Goal: Transaction & Acquisition: Purchase product/service

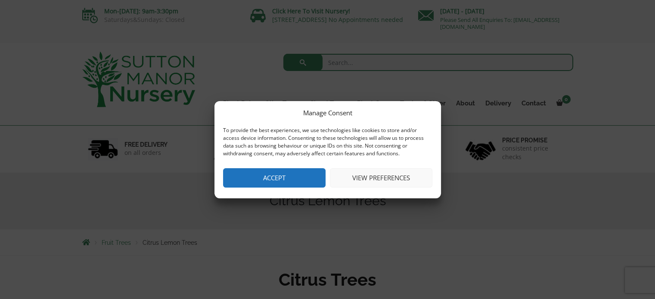
click at [376, 177] on button "View preferences" at bounding box center [381, 177] width 102 height 19
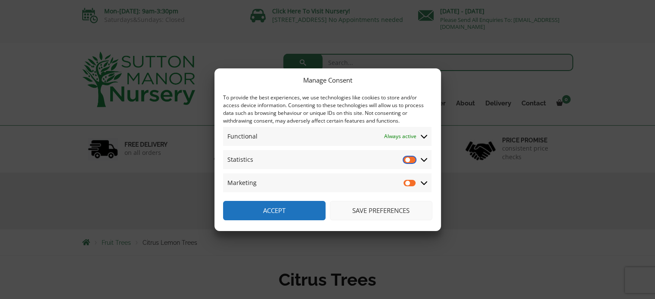
drag, startPoint x: 409, startPoint y: 160, endPoint x: 408, endPoint y: 167, distance: 6.9
click at [408, 160] on input "Statistics" at bounding box center [409, 159] width 13 height 9
checkbox input "true"
click at [409, 181] on input "Marketing" at bounding box center [409, 183] width 13 height 9
checkbox input "true"
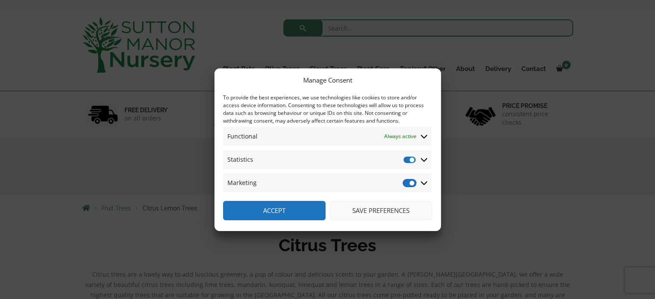
scroll to position [43, 0]
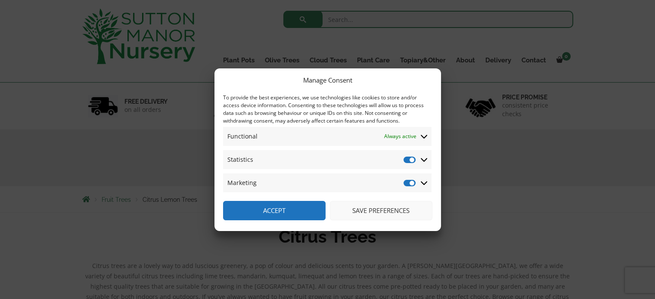
click at [374, 210] on button "Save preferences" at bounding box center [381, 210] width 102 height 19
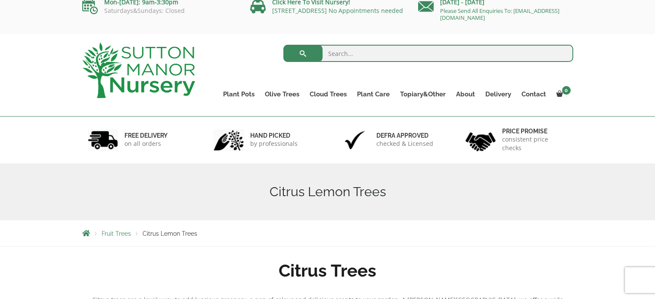
scroll to position [0, 0]
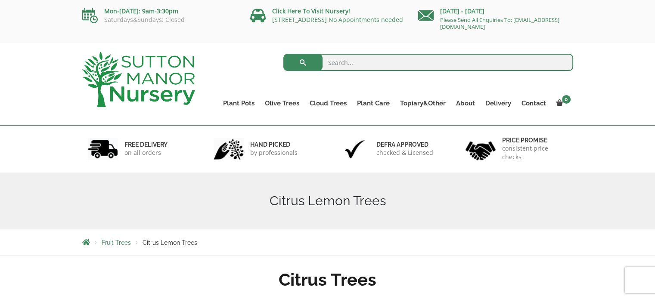
click at [332, 61] on input "search" at bounding box center [428, 62] width 290 height 17
type input "4 seasons lemon"
click at [283, 54] on button "submit" at bounding box center [302, 62] width 39 height 17
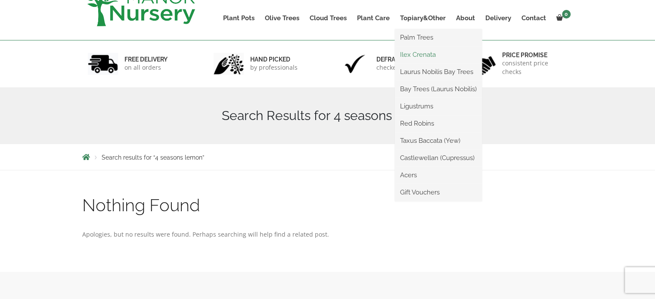
scroll to position [86, 0]
